Goal: Task Accomplishment & Management: Manage account settings

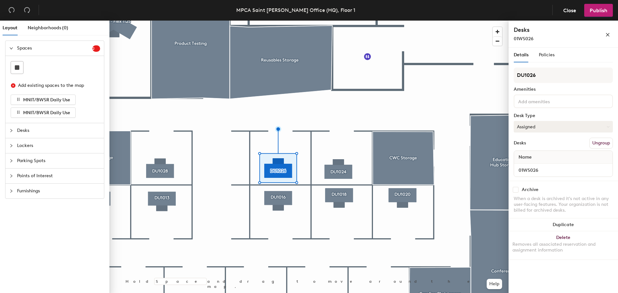
click at [562, 126] on button "Assigned" at bounding box center [563, 127] width 99 height 12
click at [526, 166] on div "Hoteled" at bounding box center [546, 166] width 64 height 10
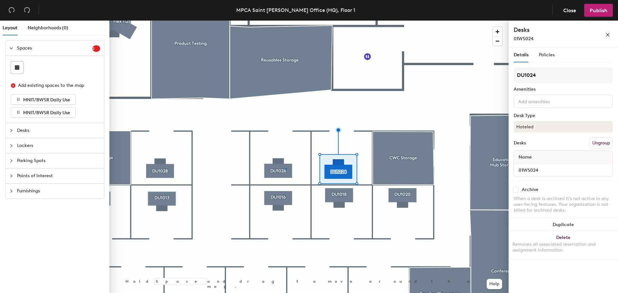
click at [286, 21] on div at bounding box center [308, 21] width 399 height 0
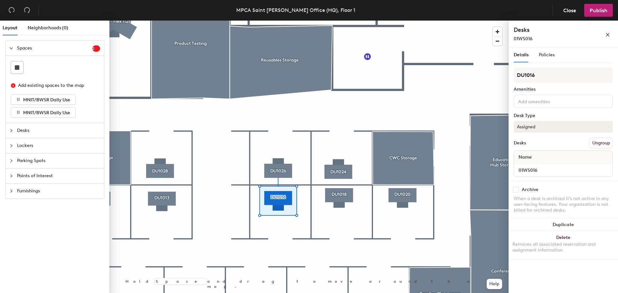
click at [557, 122] on button "Assigned" at bounding box center [563, 127] width 99 height 12
click at [531, 165] on div "Hoteled" at bounding box center [546, 166] width 64 height 10
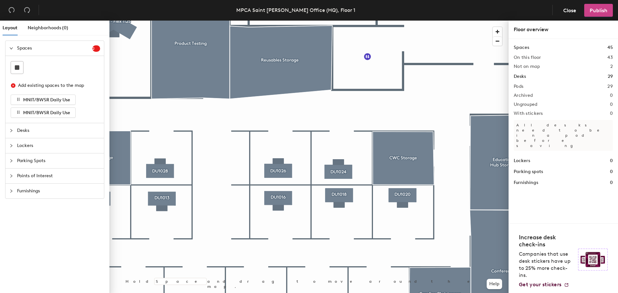
click at [595, 15] on button "Publish" at bounding box center [598, 10] width 29 height 13
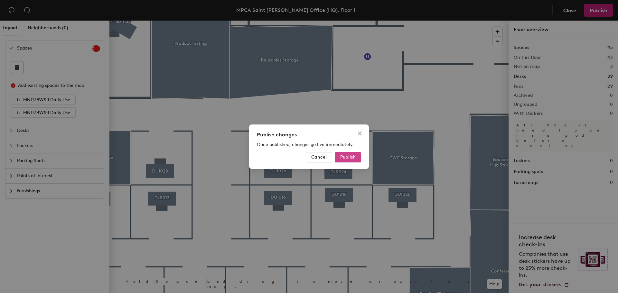
click at [344, 160] on button "Publish" at bounding box center [348, 157] width 26 height 10
